Goal: Book appointment/travel/reservation: Book appointment/travel/reservation

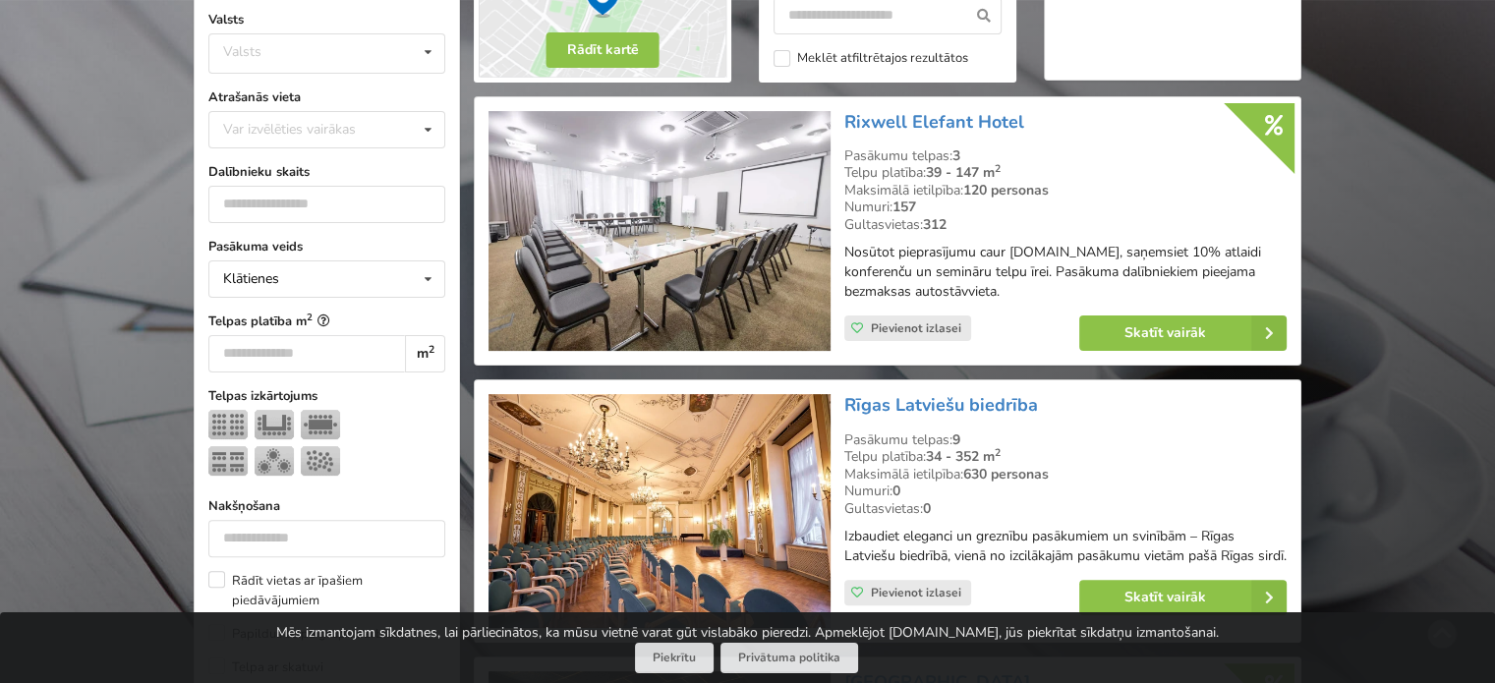
scroll to position [393, 0]
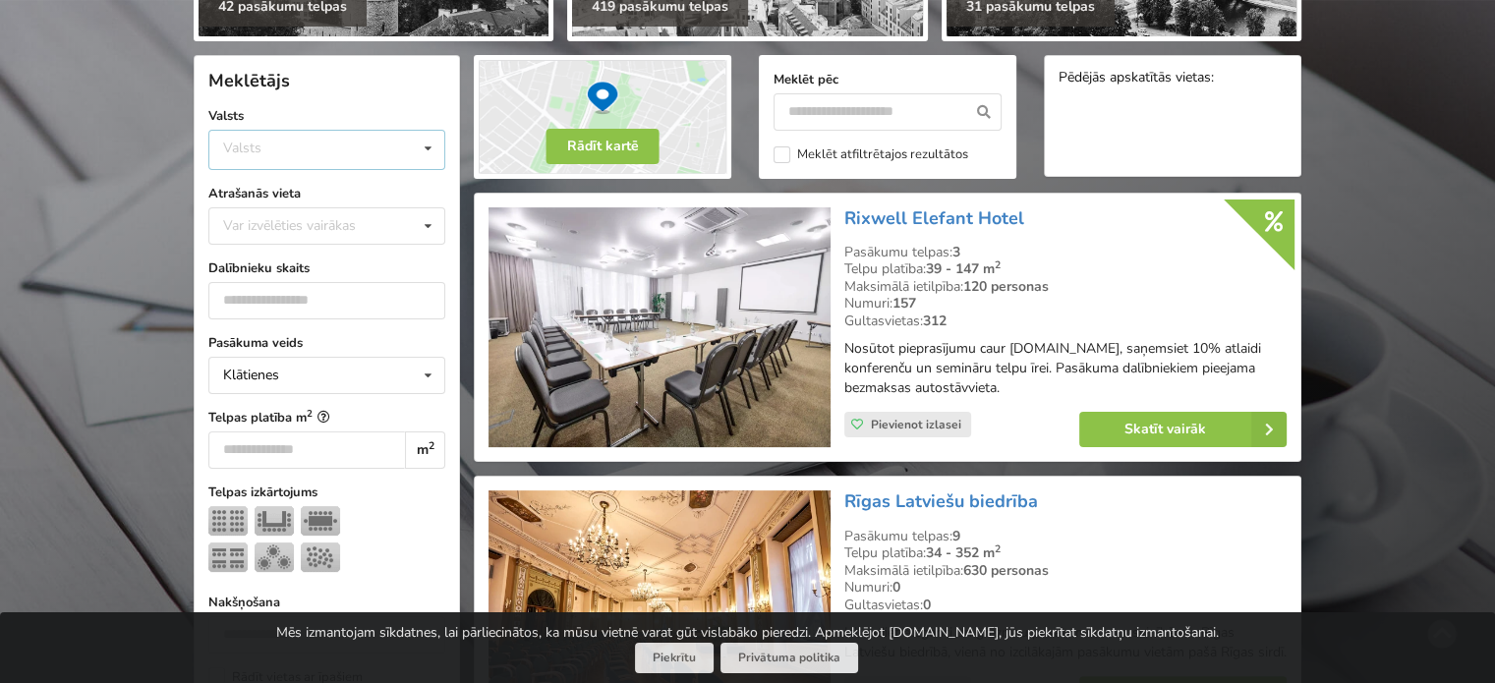
click at [312, 156] on div "Valsts Igaunija [GEOGRAPHIC_DATA] Lietuva" at bounding box center [326, 150] width 237 height 40
click at [279, 231] on div "Latvija" at bounding box center [326, 223] width 235 height 36
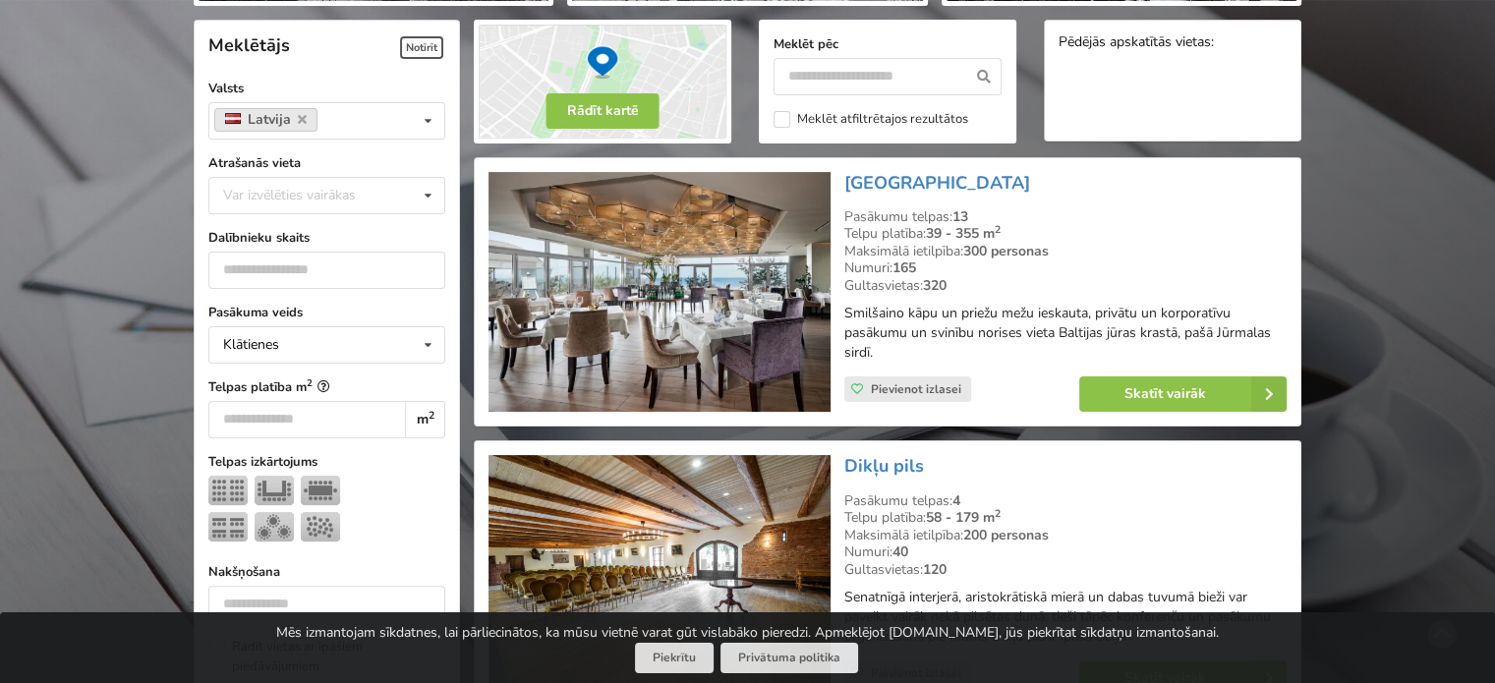
scroll to position [440, 0]
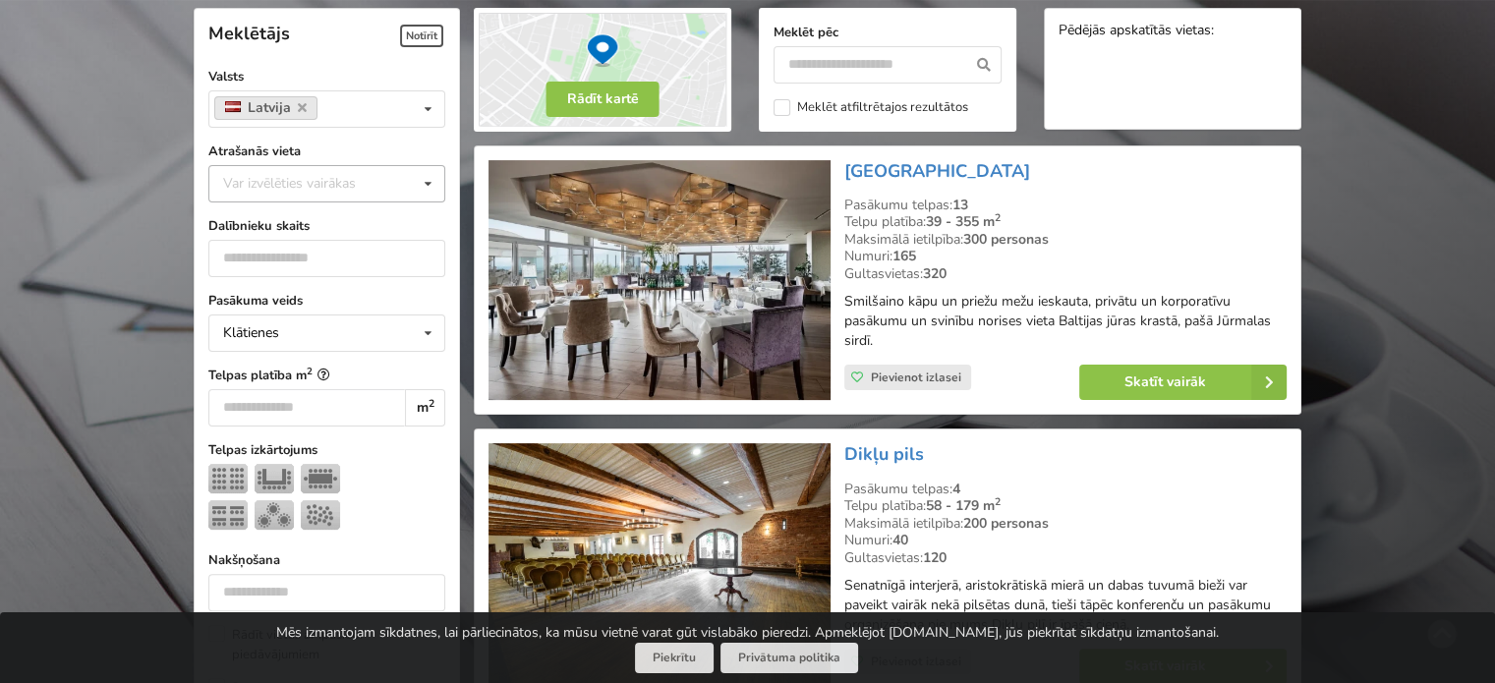
click at [291, 180] on div "Var izvēlēties vairākas" at bounding box center [309, 183] width 182 height 23
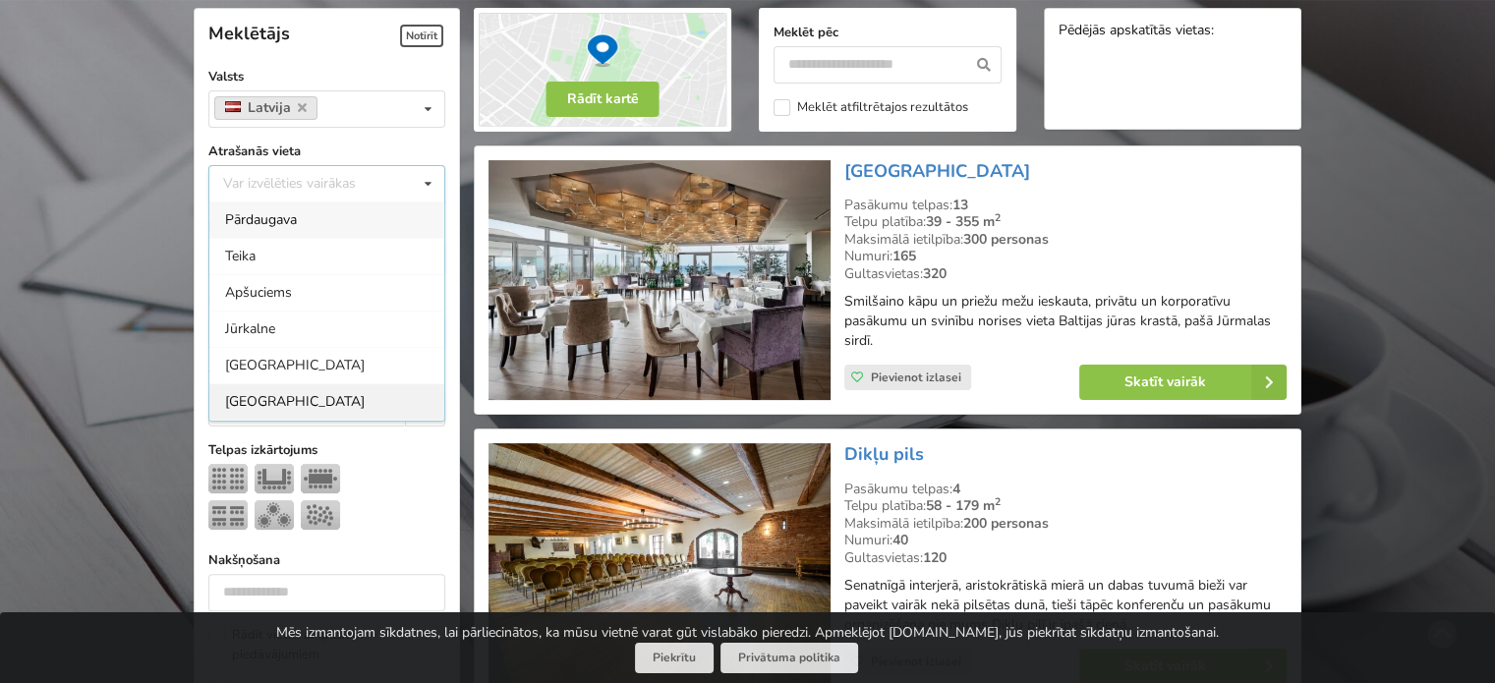
click at [263, 392] on div "[GEOGRAPHIC_DATA]" at bounding box center [326, 401] width 235 height 36
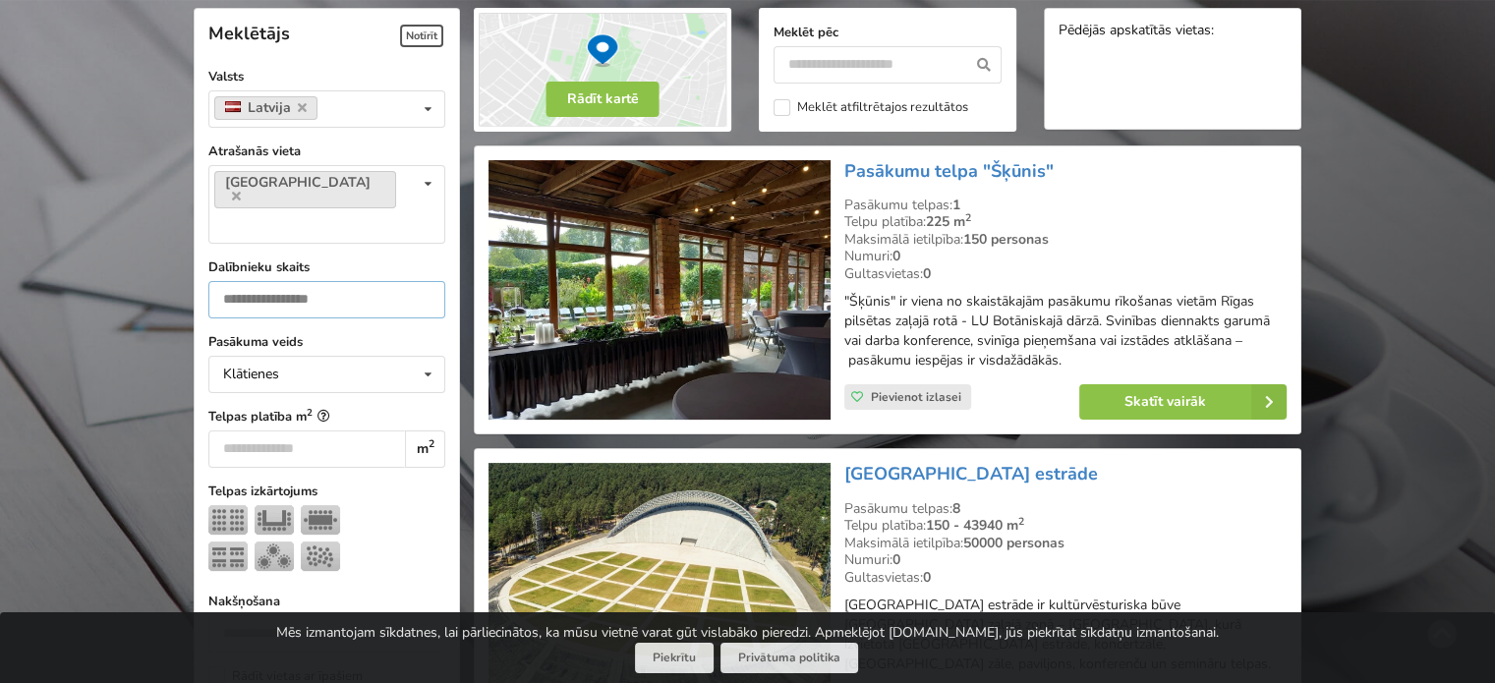
click at [283, 281] on input "number" at bounding box center [326, 299] width 237 height 37
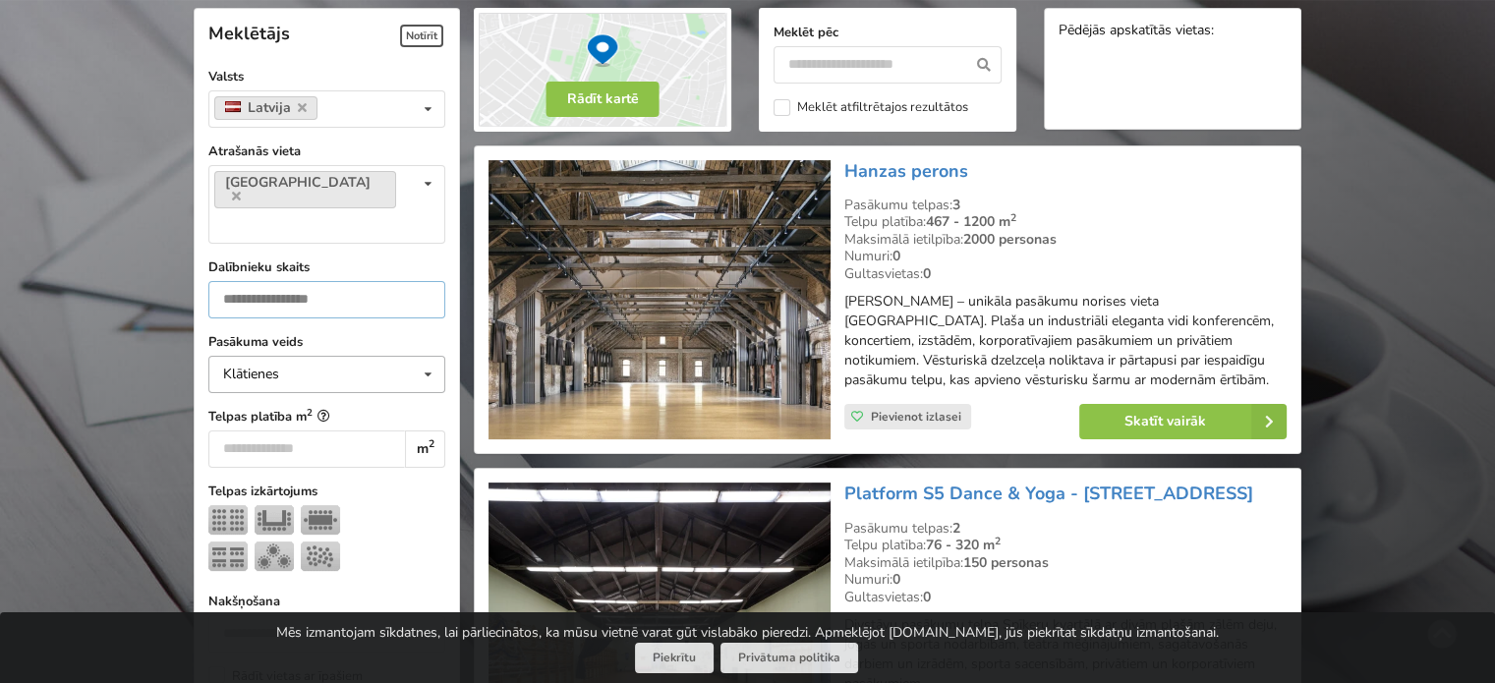
type input "***"
click at [314, 356] on div "Klātienes Klātienes Tiešsaistes Klātienes ar tiešraidi" at bounding box center [326, 374] width 237 height 37
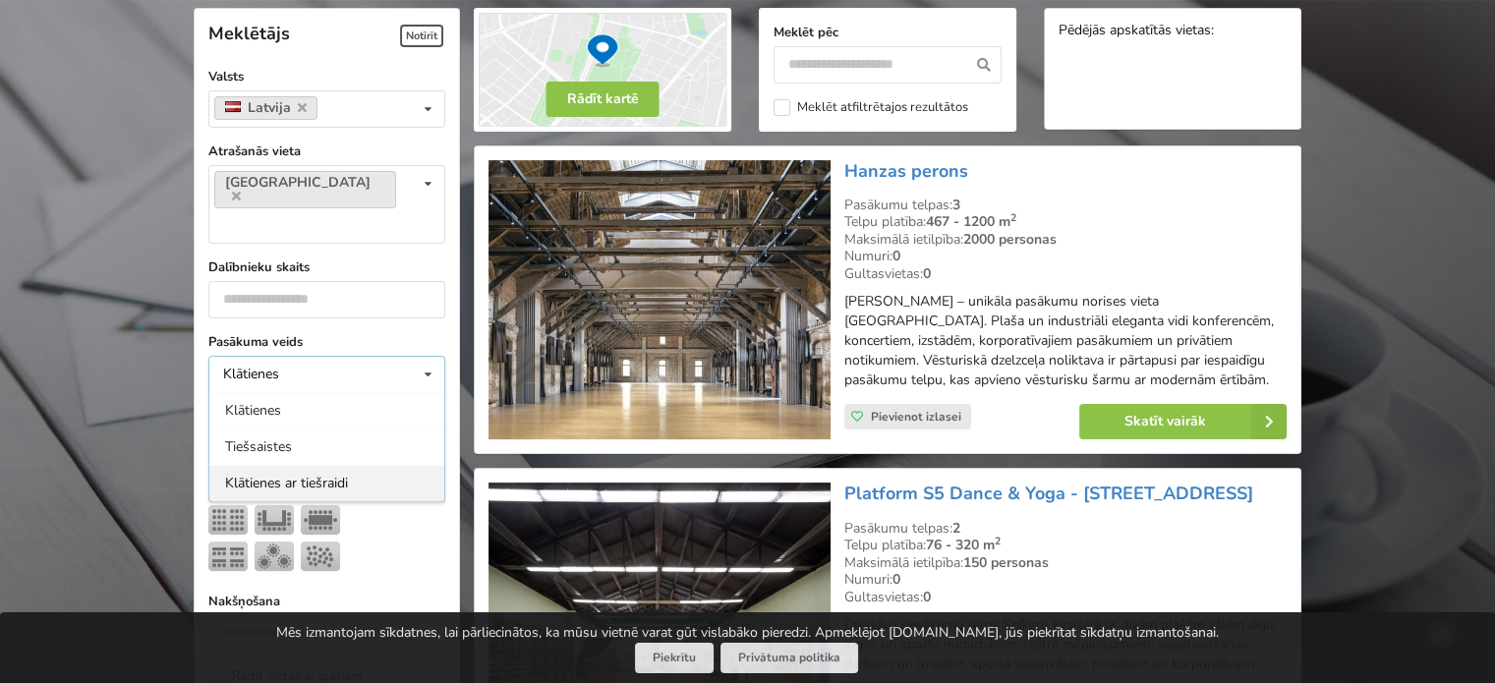
click at [315, 465] on div "Klātienes ar tiešraidi" at bounding box center [326, 483] width 235 height 36
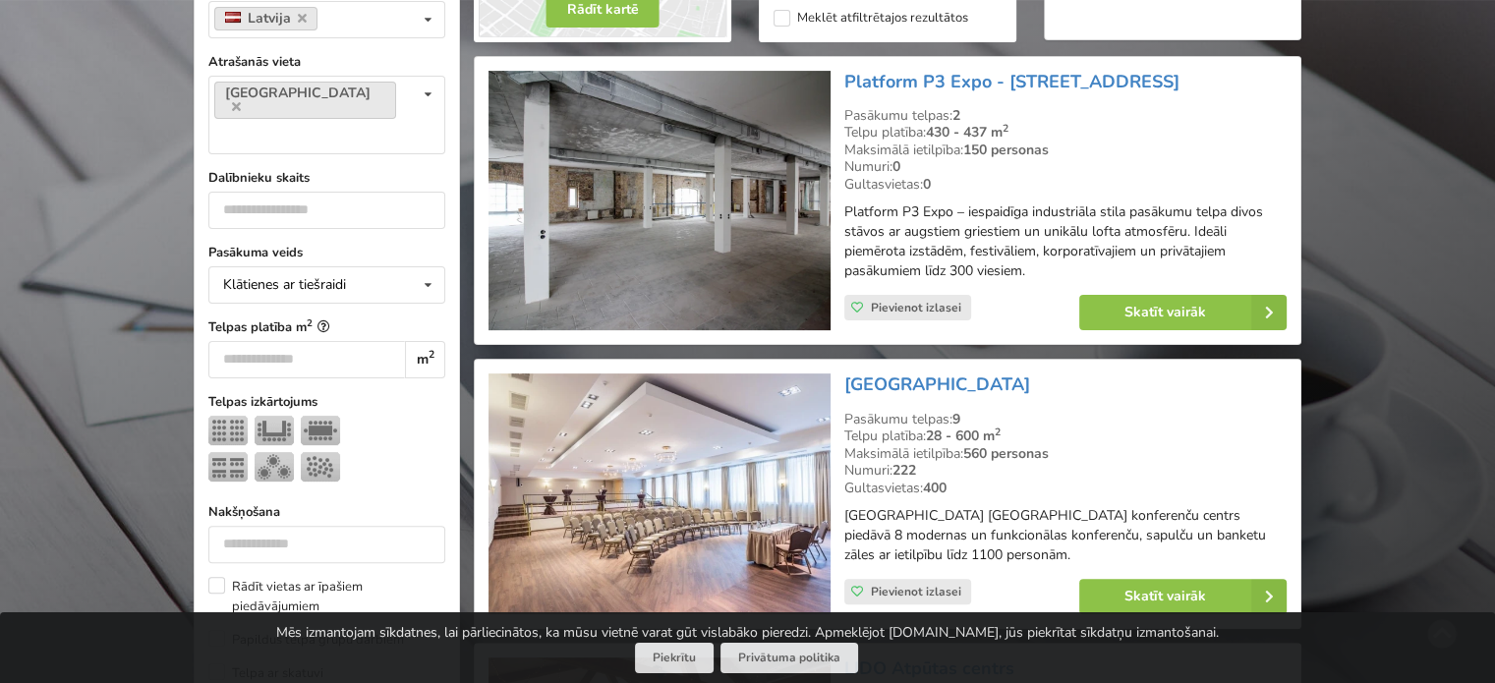
scroll to position [637, 0]
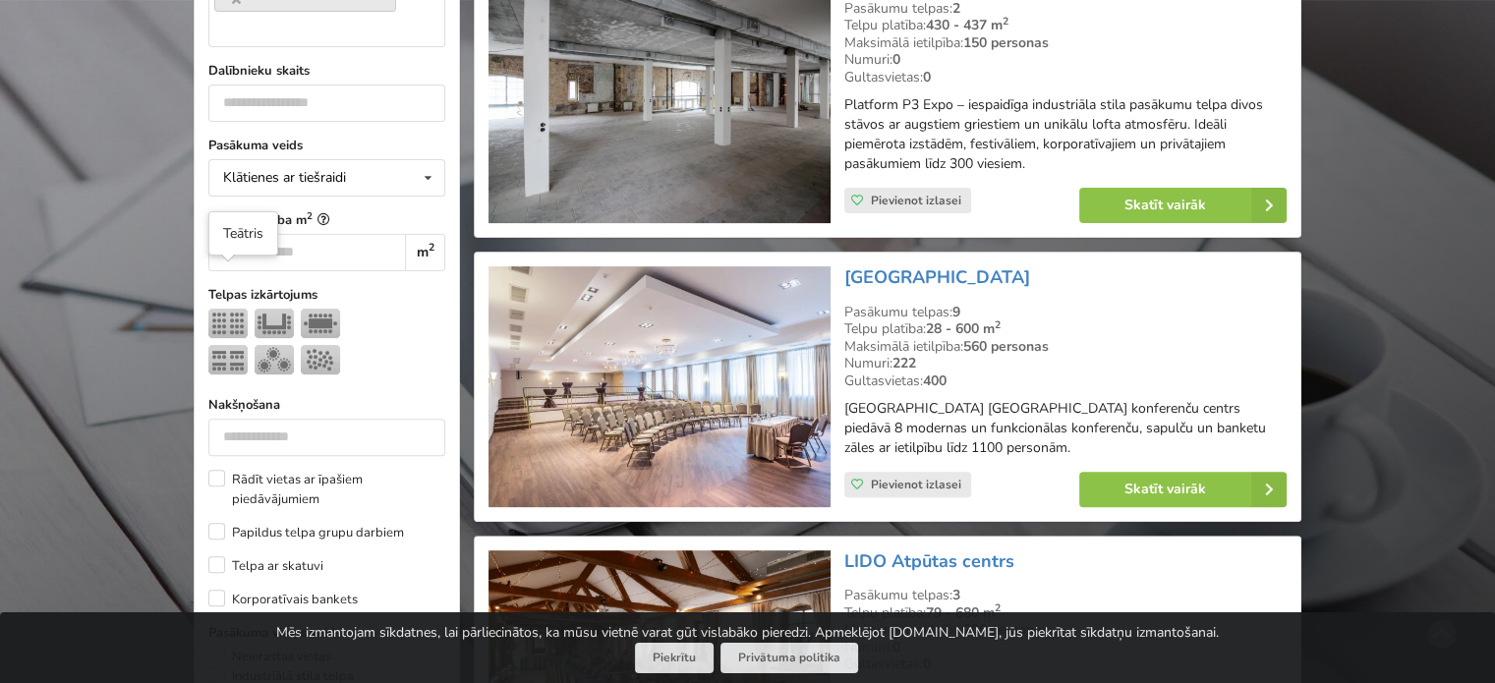
click at [234, 309] on img at bounding box center [227, 323] width 39 height 29
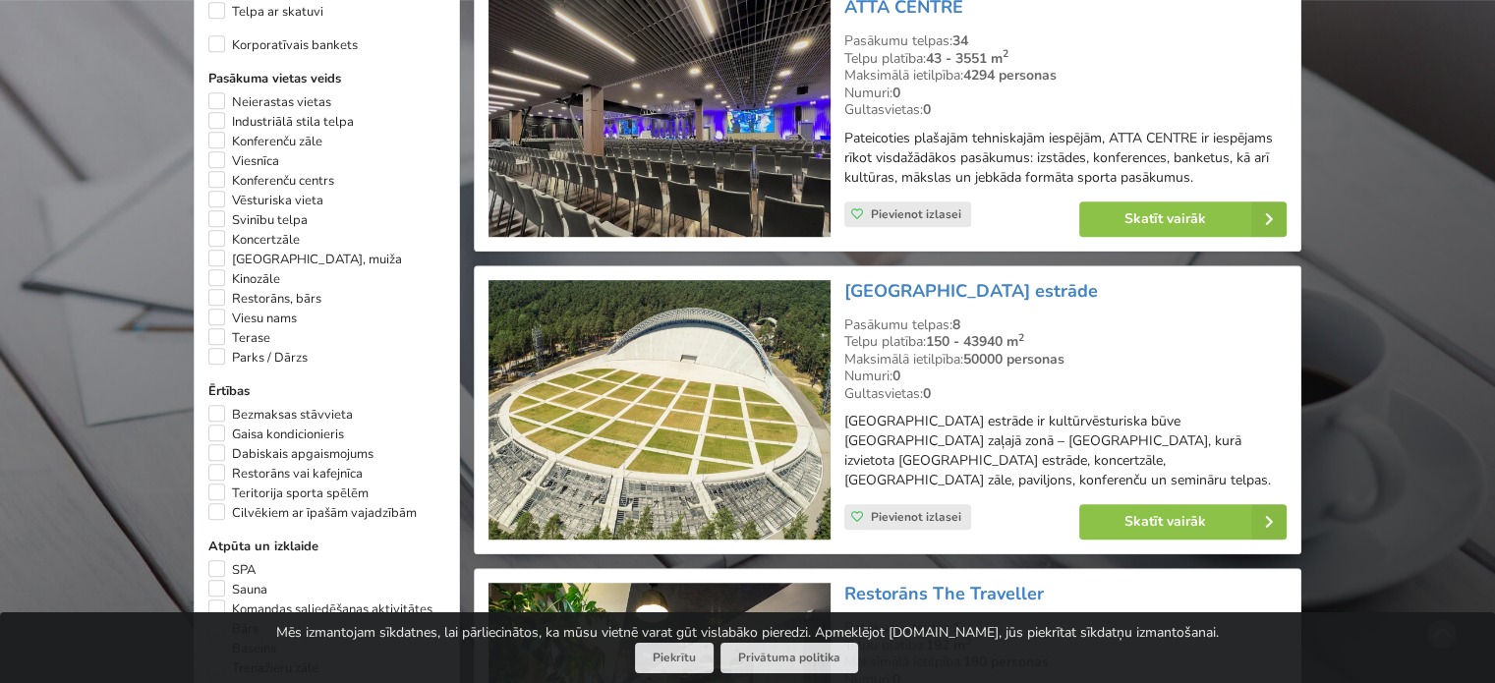
scroll to position [1227, 0]
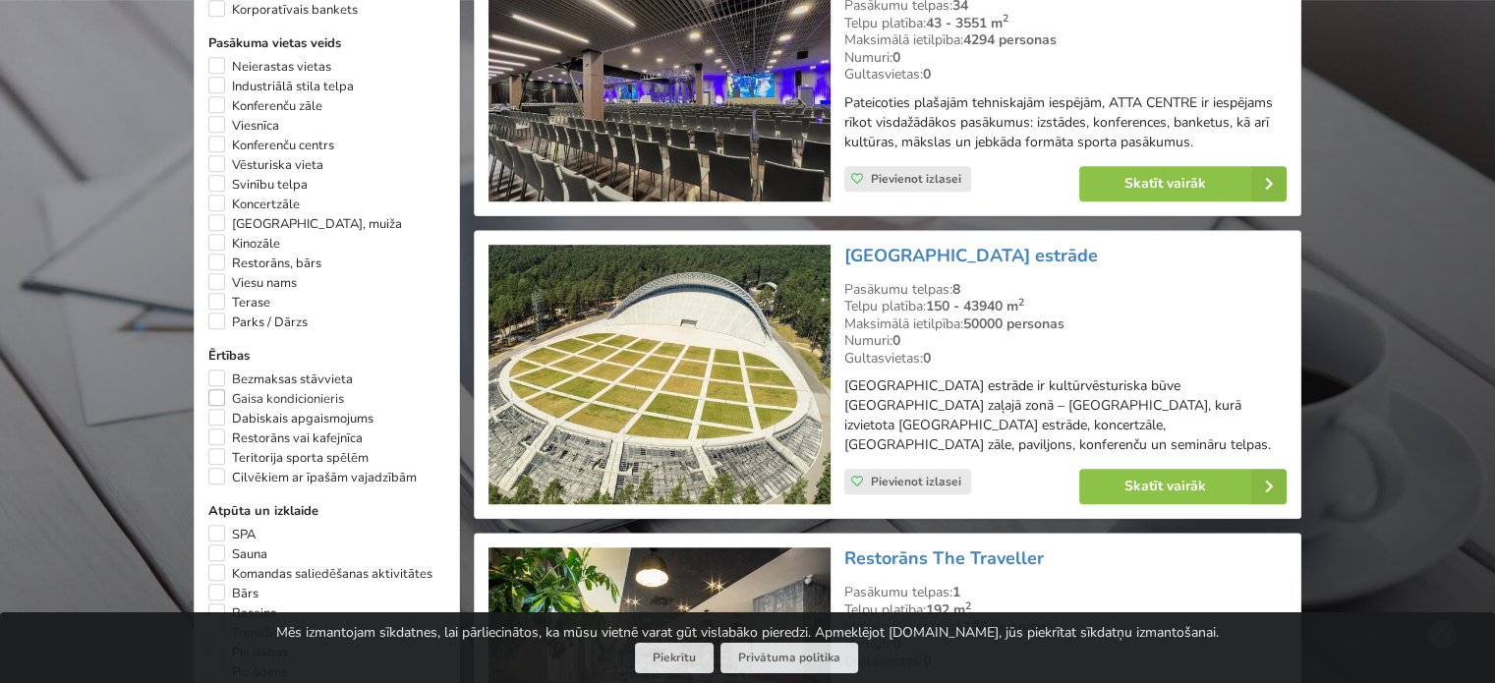
click at [212, 389] on label "Gaisa kondicionieris" at bounding box center [276, 399] width 136 height 20
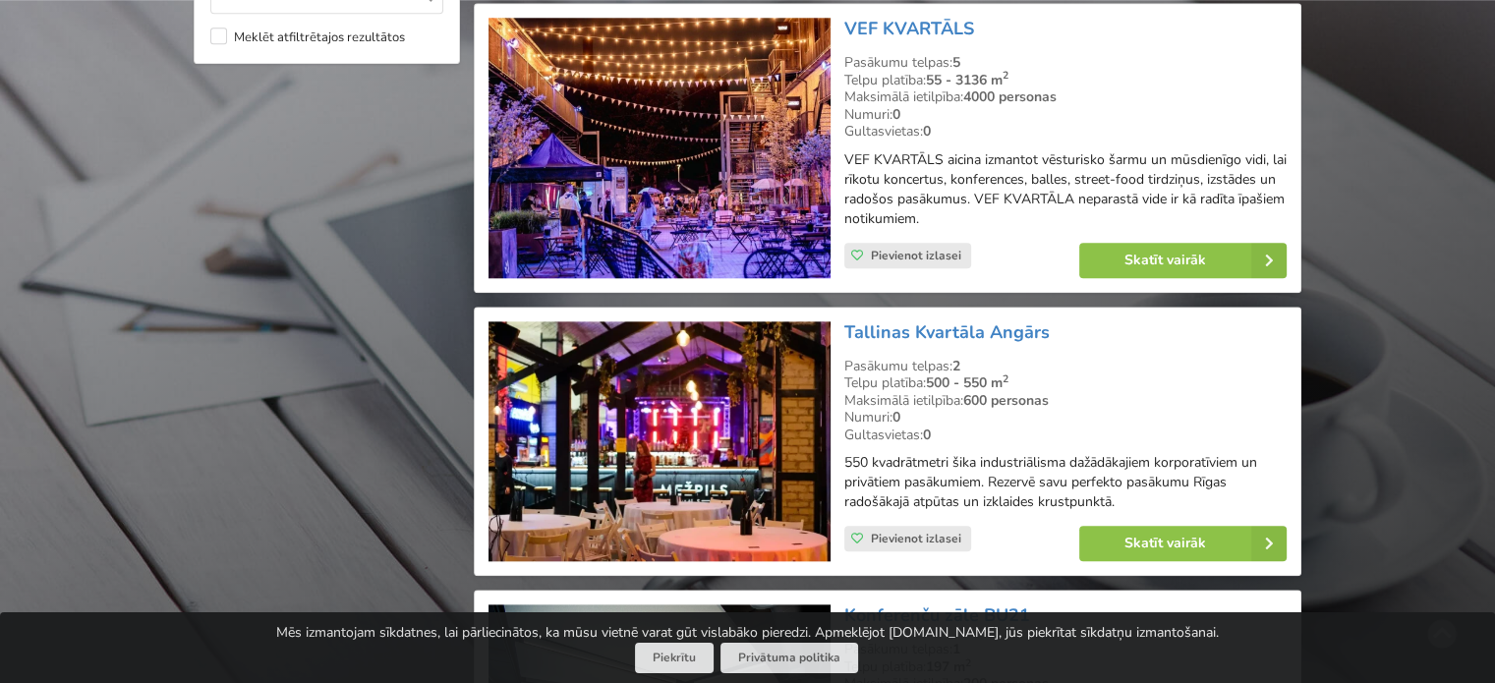
scroll to position [2064, 0]
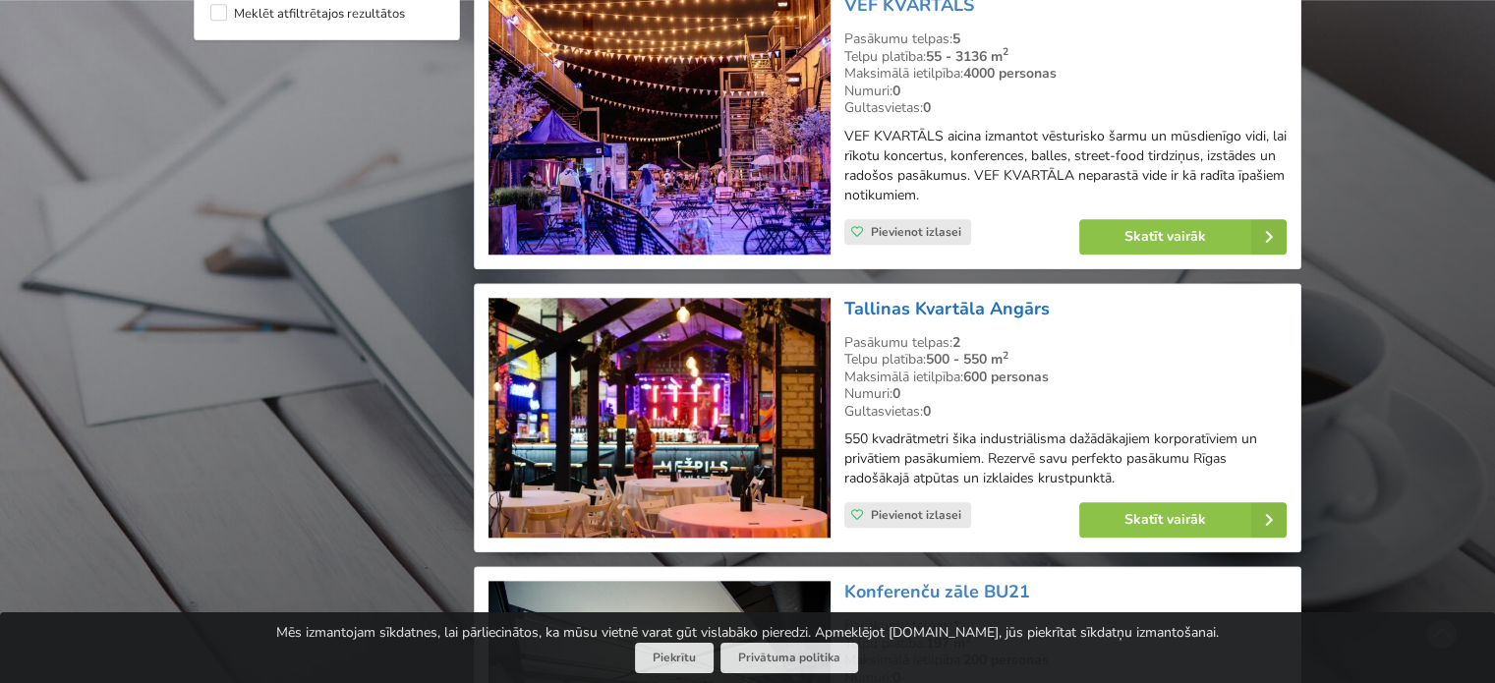
drag, startPoint x: 1050, startPoint y: 291, endPoint x: 885, endPoint y: 297, distance: 165.2
click at [881, 298] on h3 "Tallinas Kvartāla Angārs" at bounding box center [1065, 309] width 442 height 23
click at [1146, 351] on div "Telpu platība: 500 - 550 m 2" at bounding box center [1065, 360] width 442 height 18
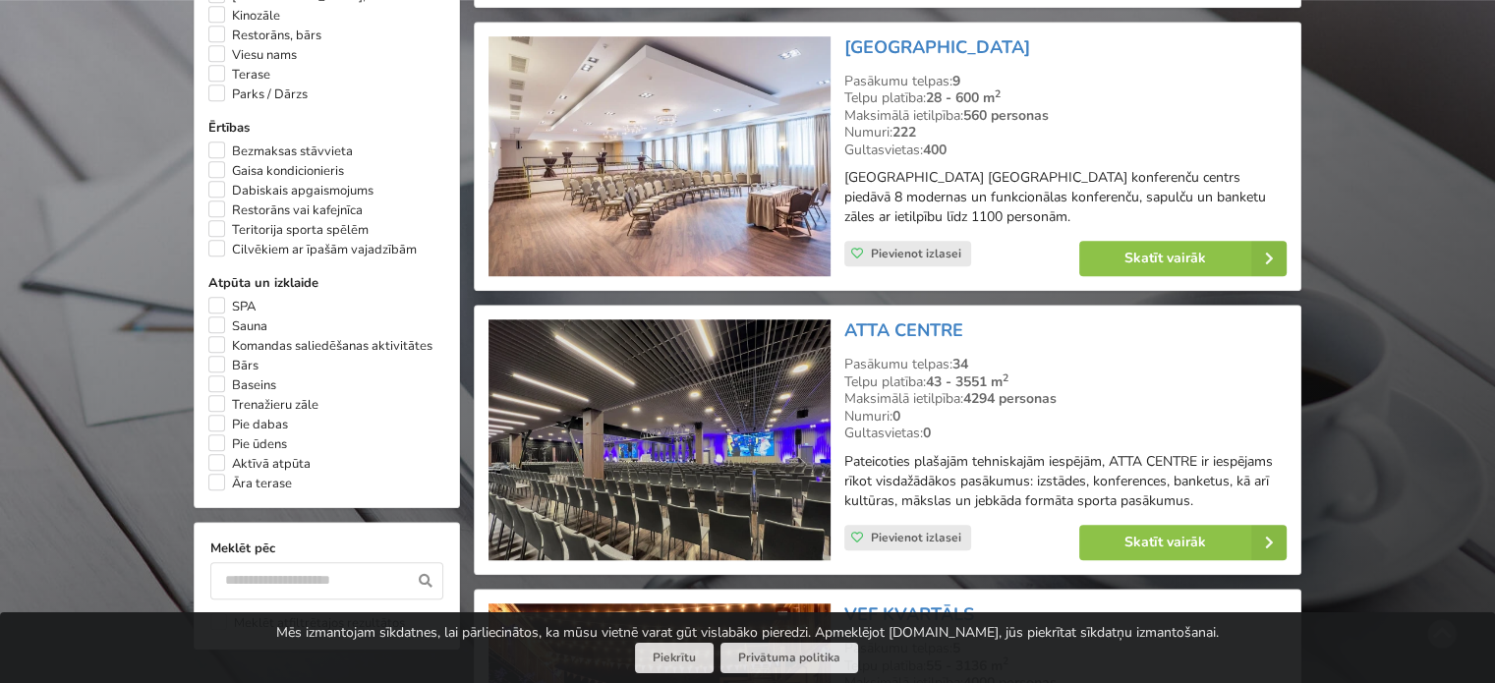
scroll to position [1278, 0]
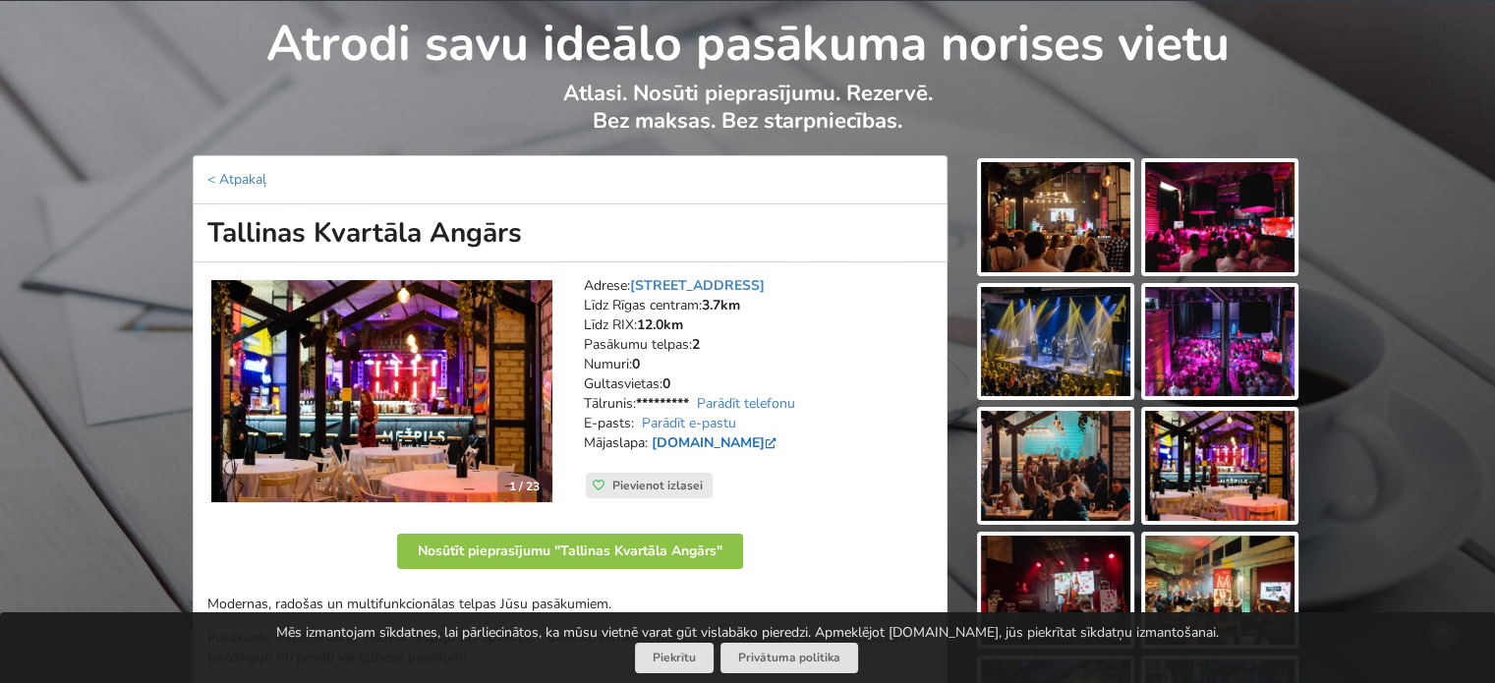
scroll to position [197, 0]
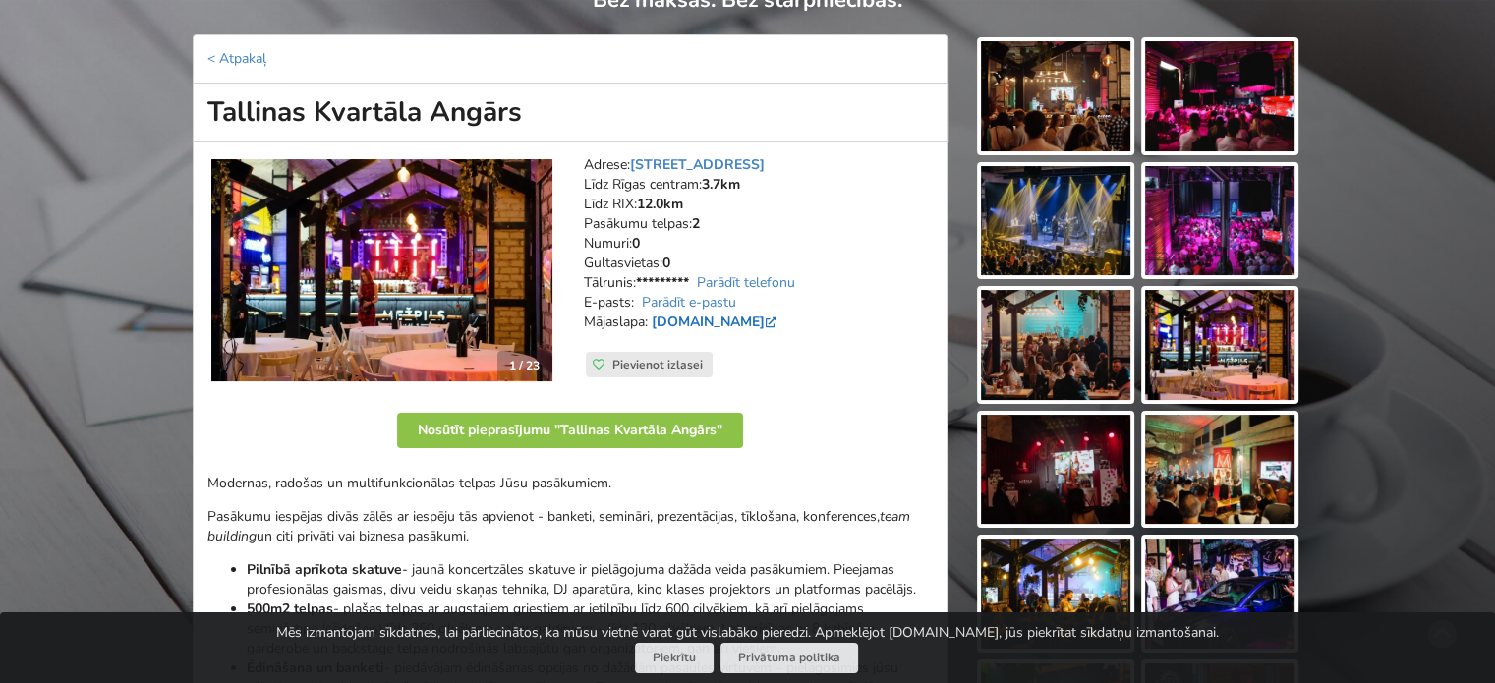
click at [749, 324] on link "www.kvartalaangars.lv" at bounding box center [716, 322] width 129 height 19
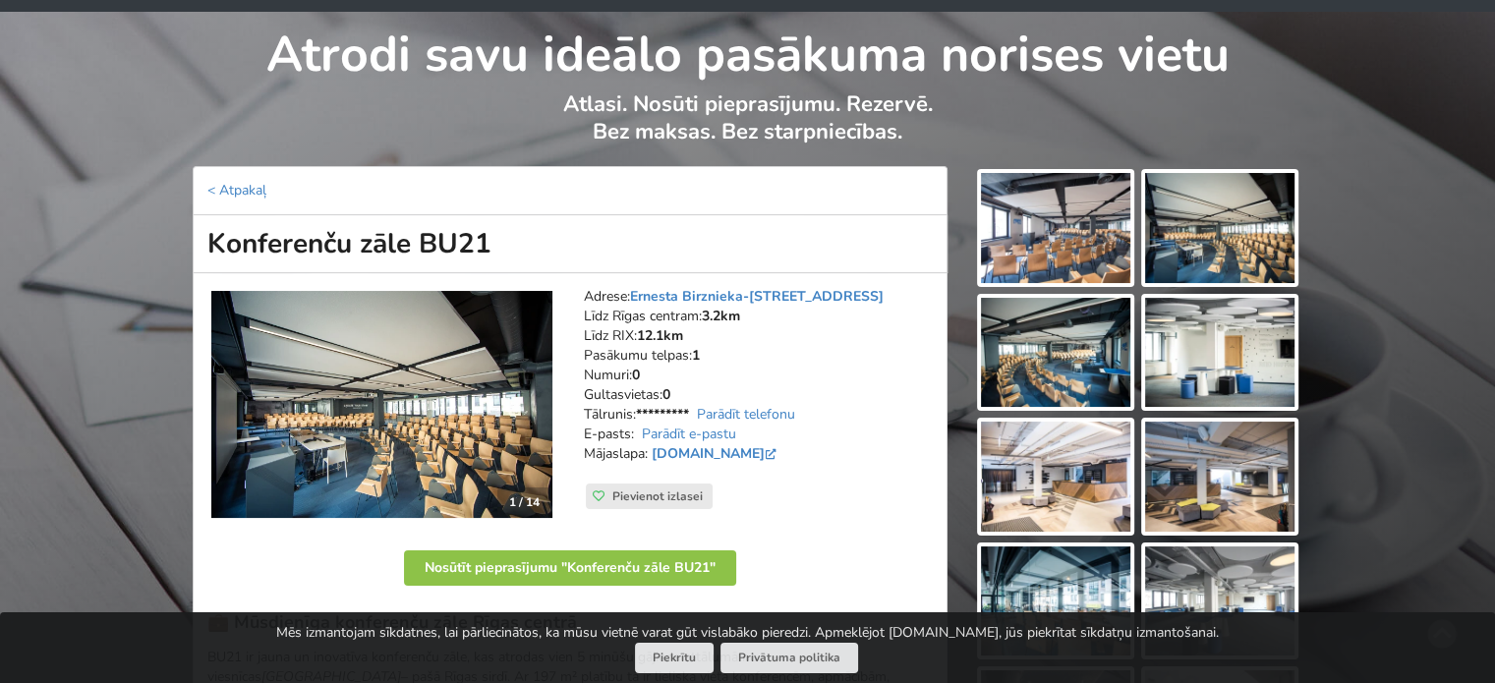
scroll to position [98, 0]
